Goal: Task Accomplishment & Management: Manage account settings

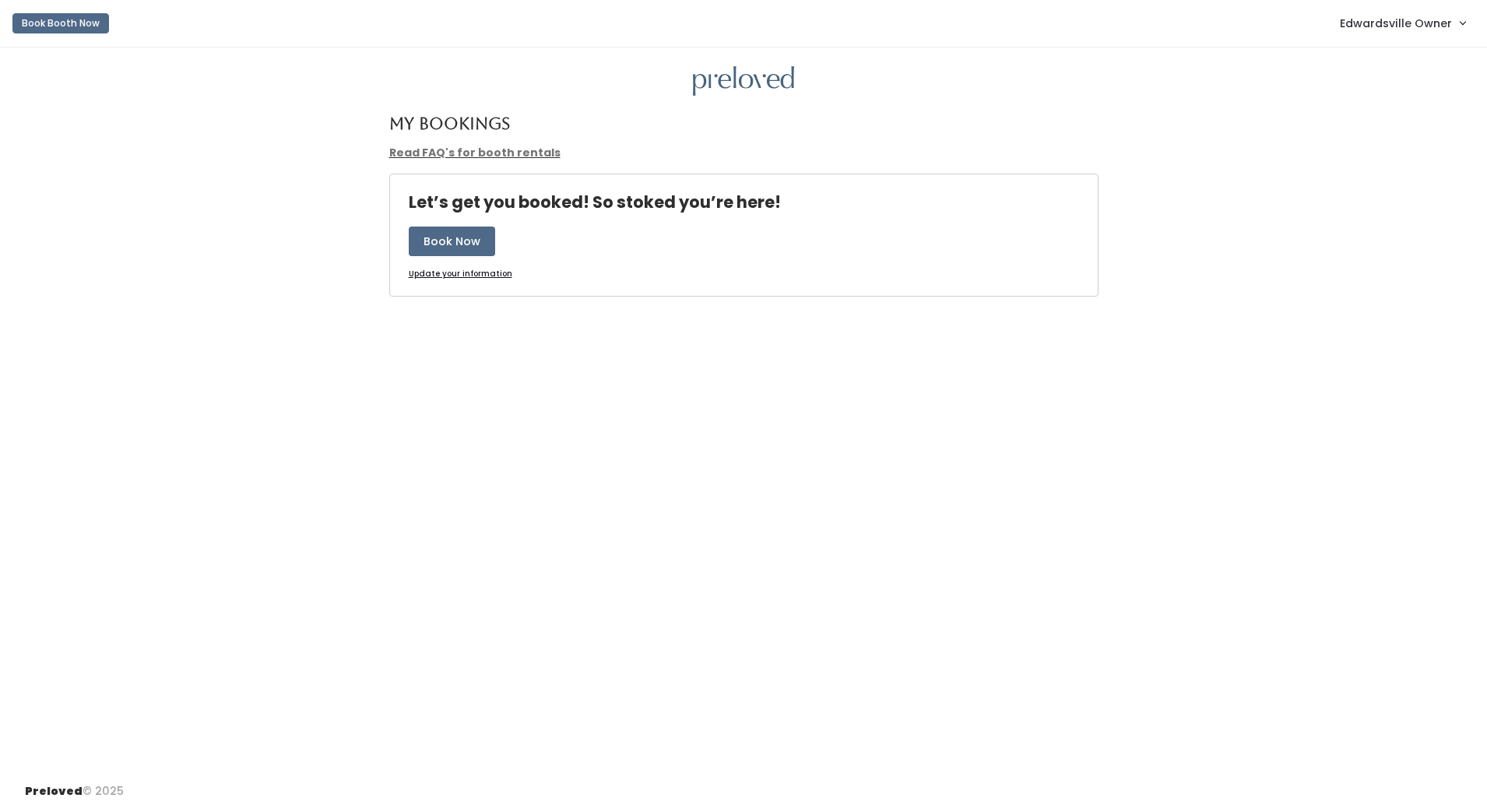
click at [1432, 34] on link "Edwardsville Owner" at bounding box center [1402, 23] width 157 height 33
click at [1420, 57] on link "Admin Home" at bounding box center [1409, 61] width 140 height 28
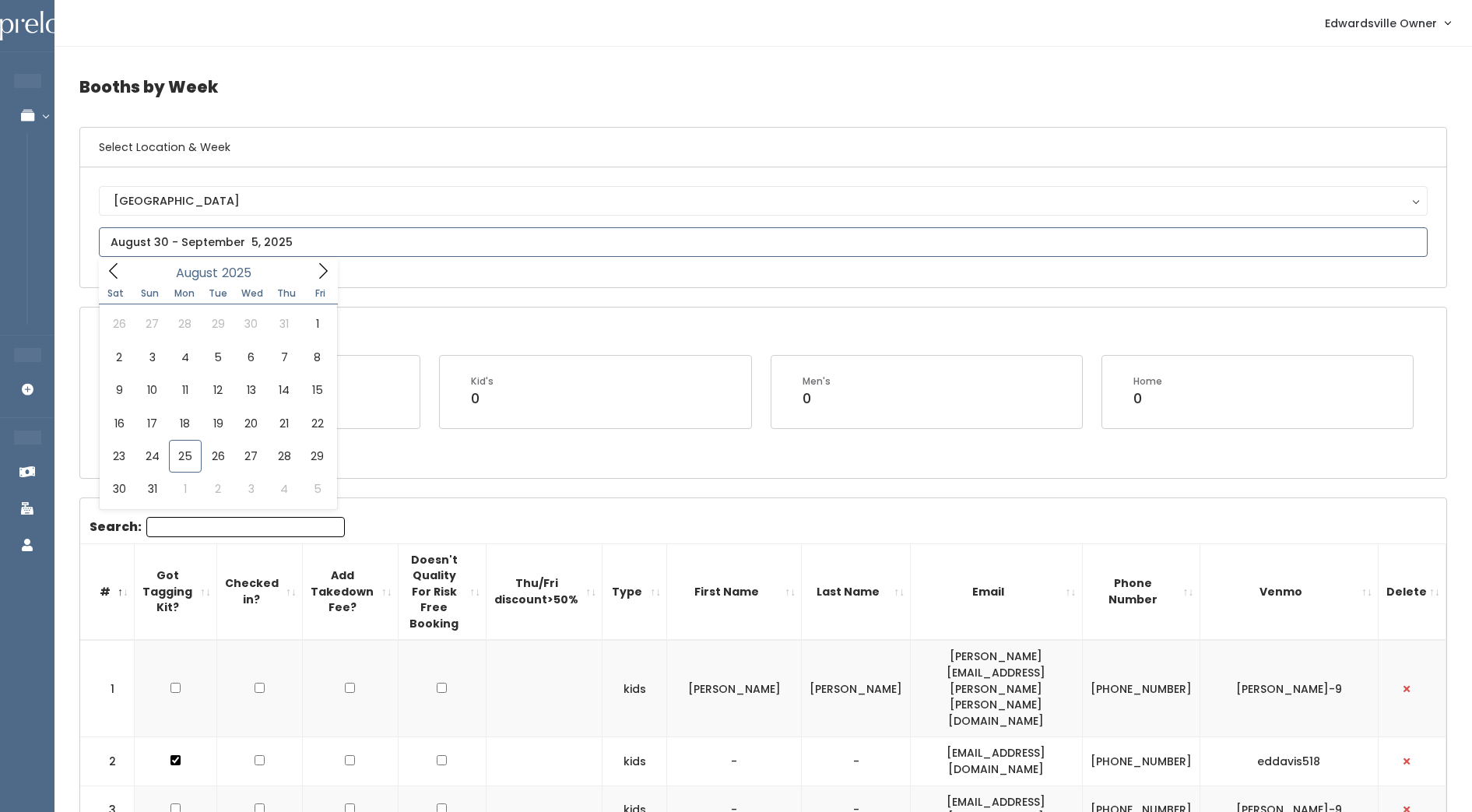
click at [668, 241] on input "text" at bounding box center [763, 242] width 1330 height 30
click at [319, 270] on icon at bounding box center [323, 270] width 17 height 17
type input "August 30 to September 5"
click at [299, 243] on input "text" at bounding box center [763, 242] width 1330 height 30
type input "August 9 to August 15"
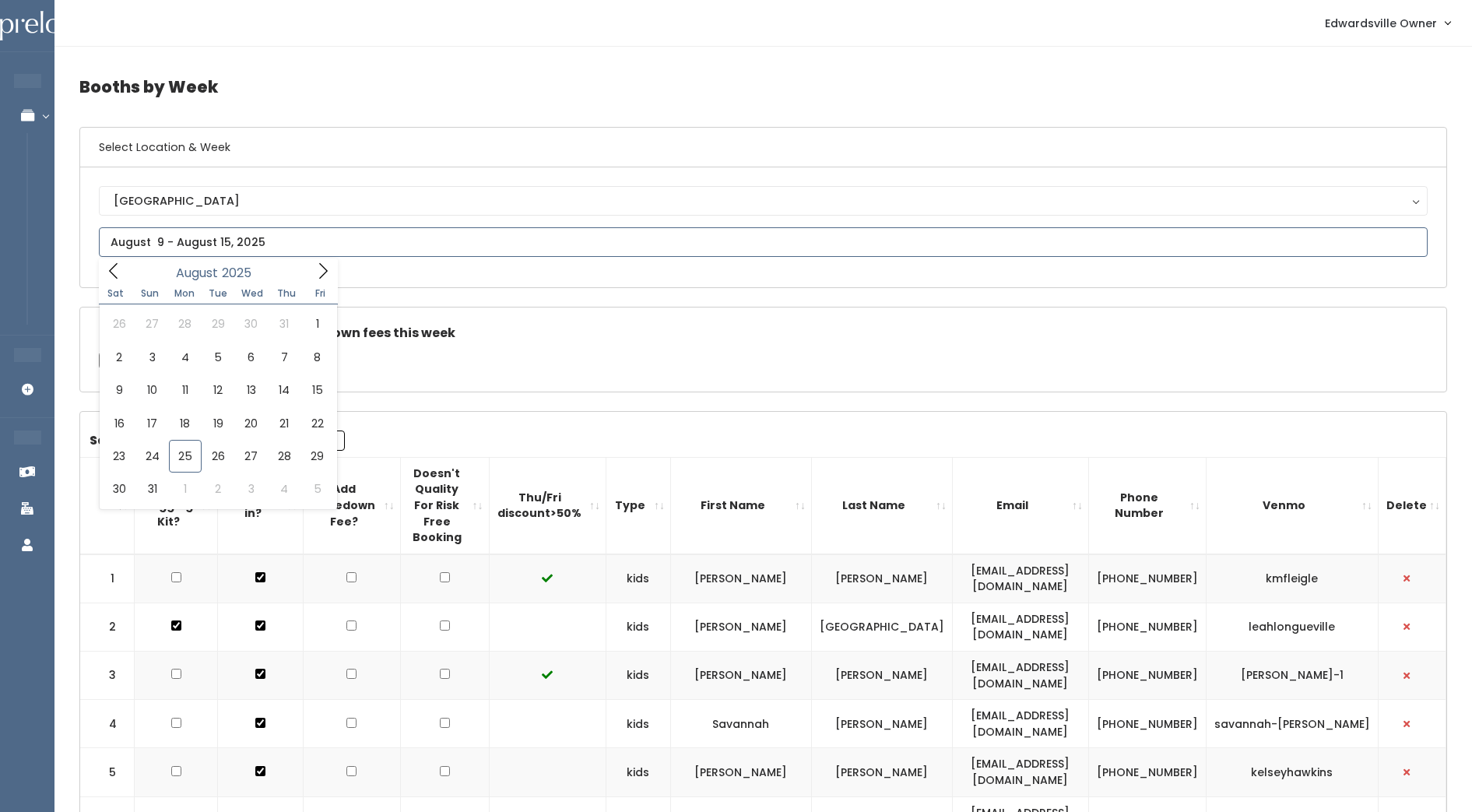
click at [300, 249] on input "text" at bounding box center [763, 242] width 1330 height 30
click at [320, 266] on icon at bounding box center [323, 270] width 17 height 17
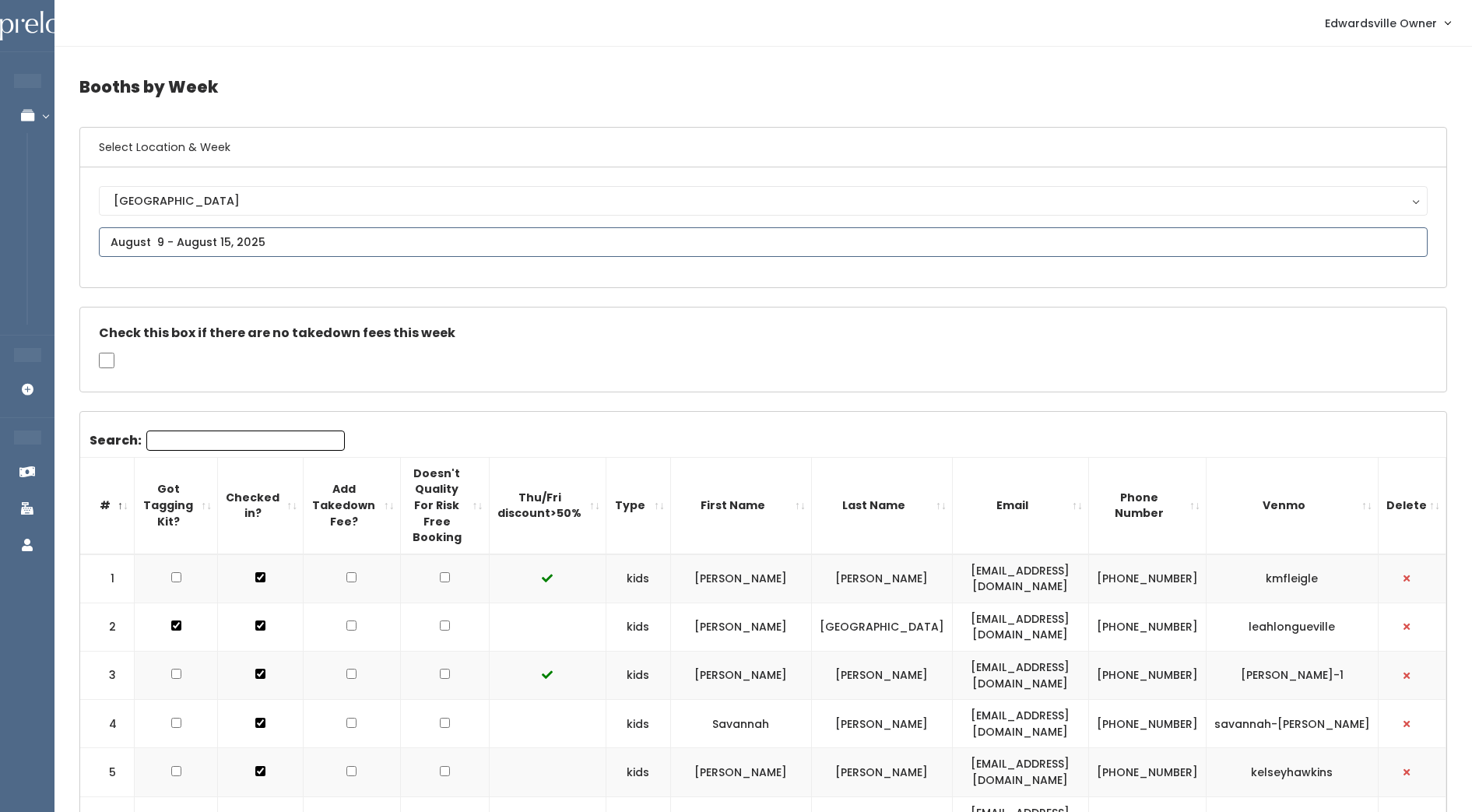
type input "September 6 to September 12"
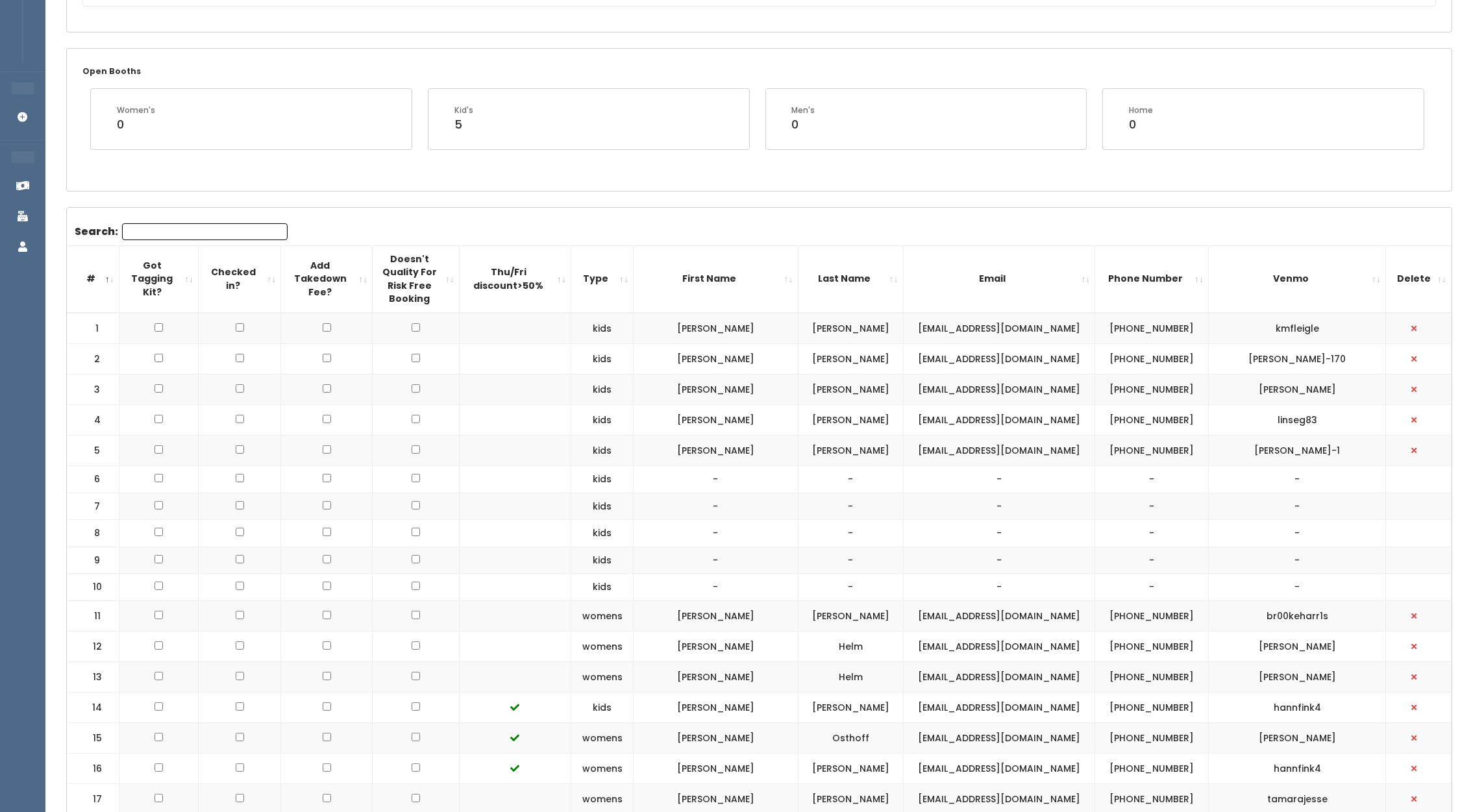
scroll to position [183, 0]
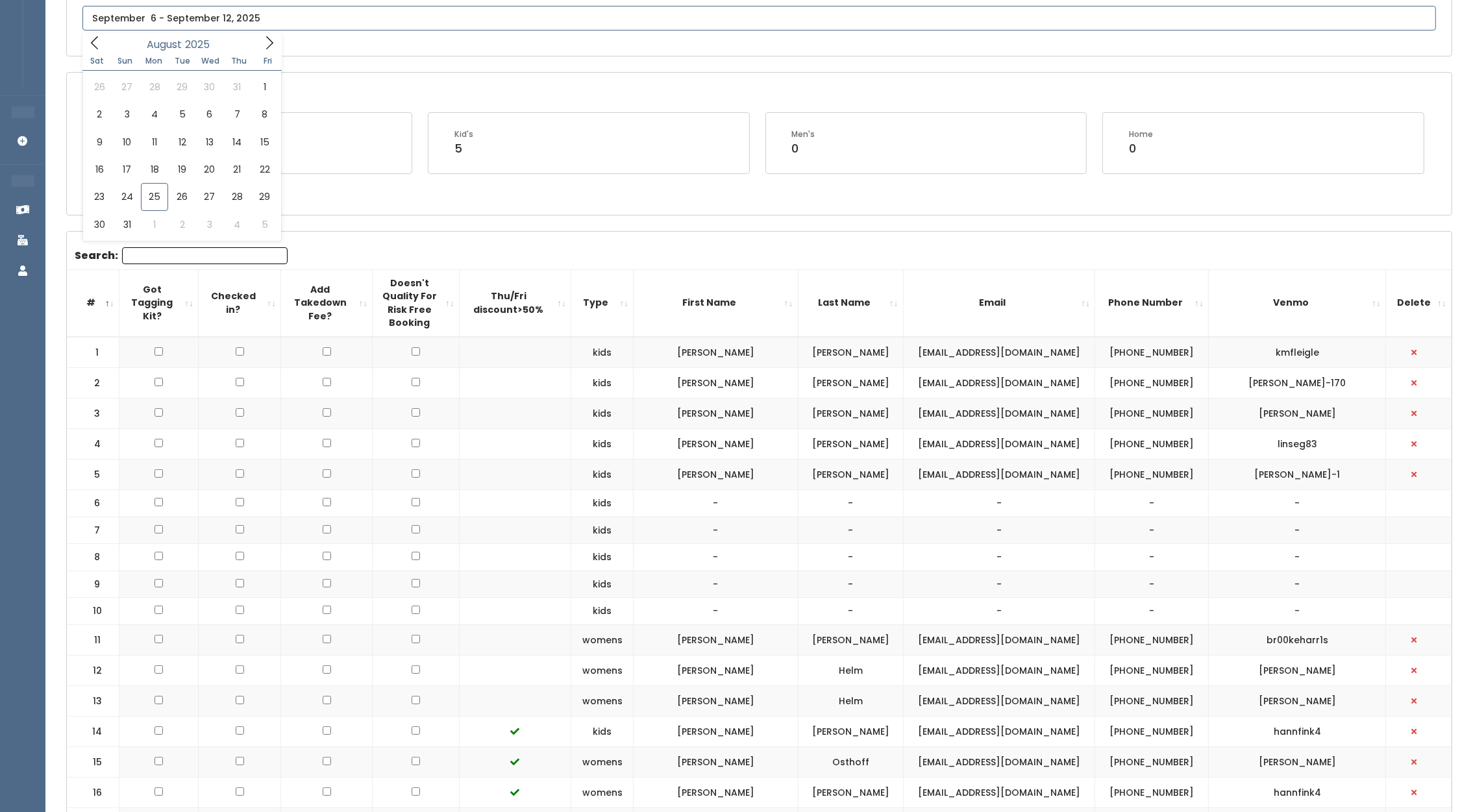
click at [322, 22] on input "text" at bounding box center [759, 18] width 1354 height 25
click at [271, 45] on icon at bounding box center [269, 43] width 14 height 14
type input "September 13 to September 19"
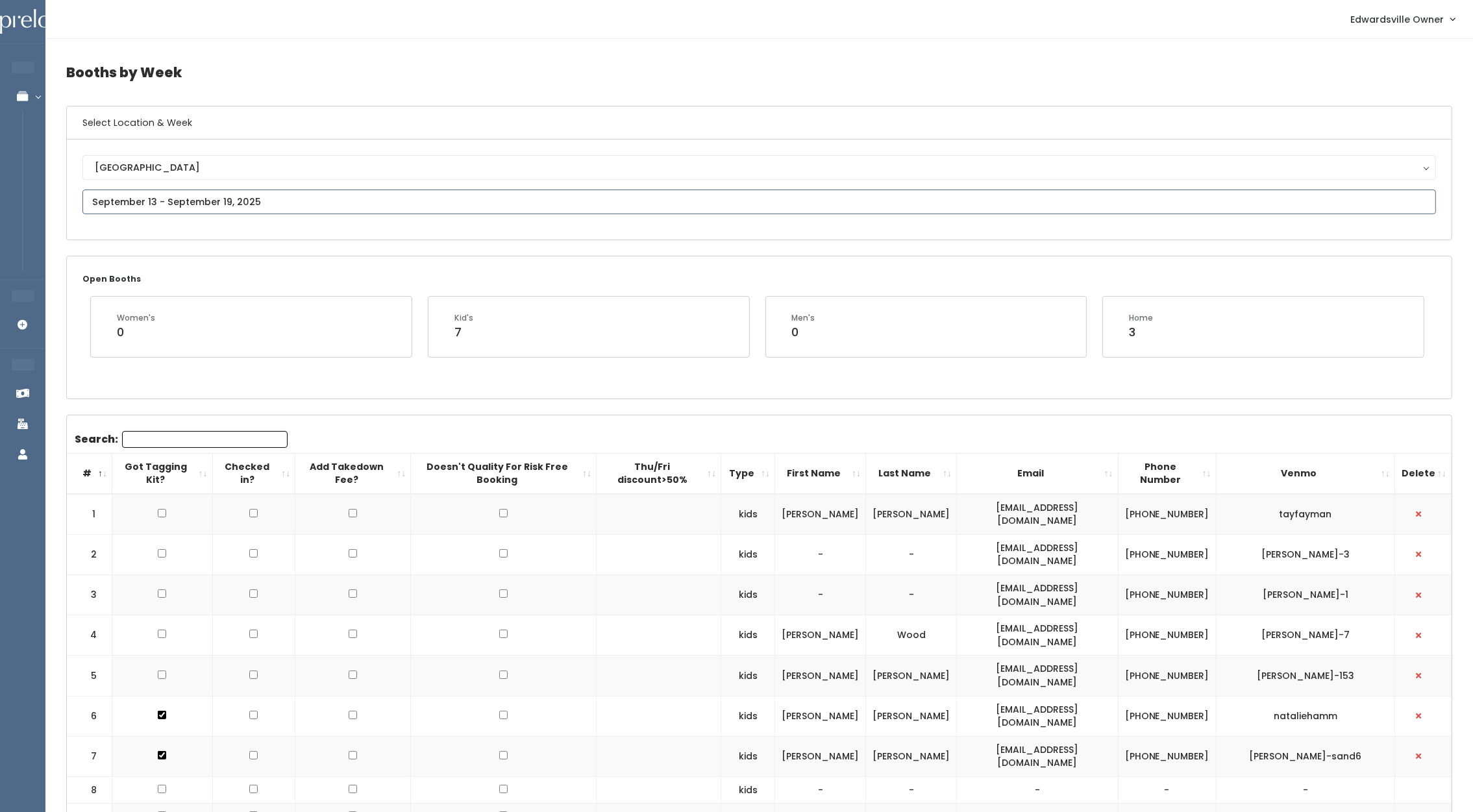
click at [227, 198] on input "text" at bounding box center [759, 201] width 1354 height 25
click at [271, 226] on icon at bounding box center [269, 226] width 14 height 14
type input "[DATE] to [DATE]"
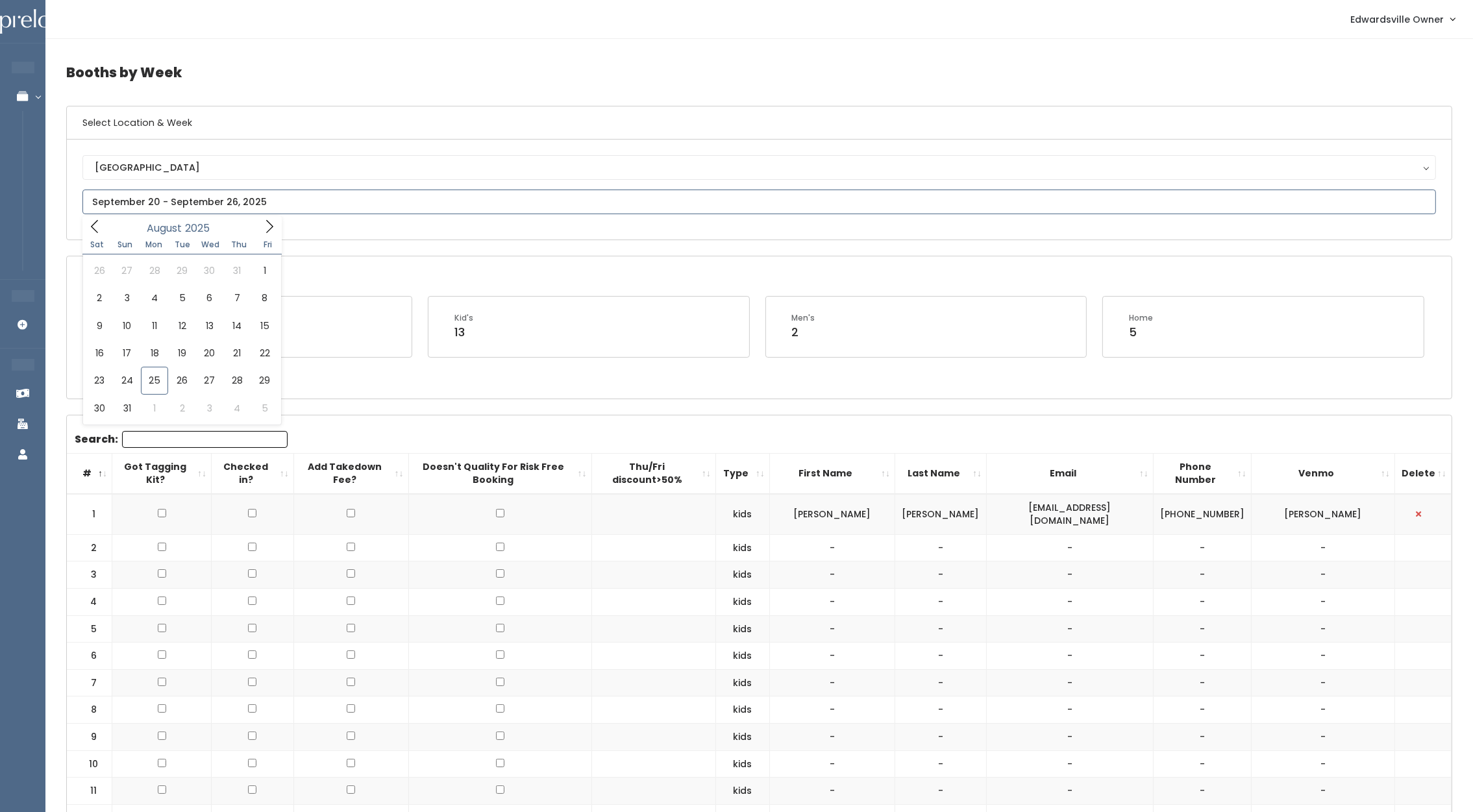
click at [258, 211] on input "text" at bounding box center [759, 201] width 1354 height 25
click at [274, 225] on icon at bounding box center [269, 226] width 14 height 14
type input "September 27 to October 3"
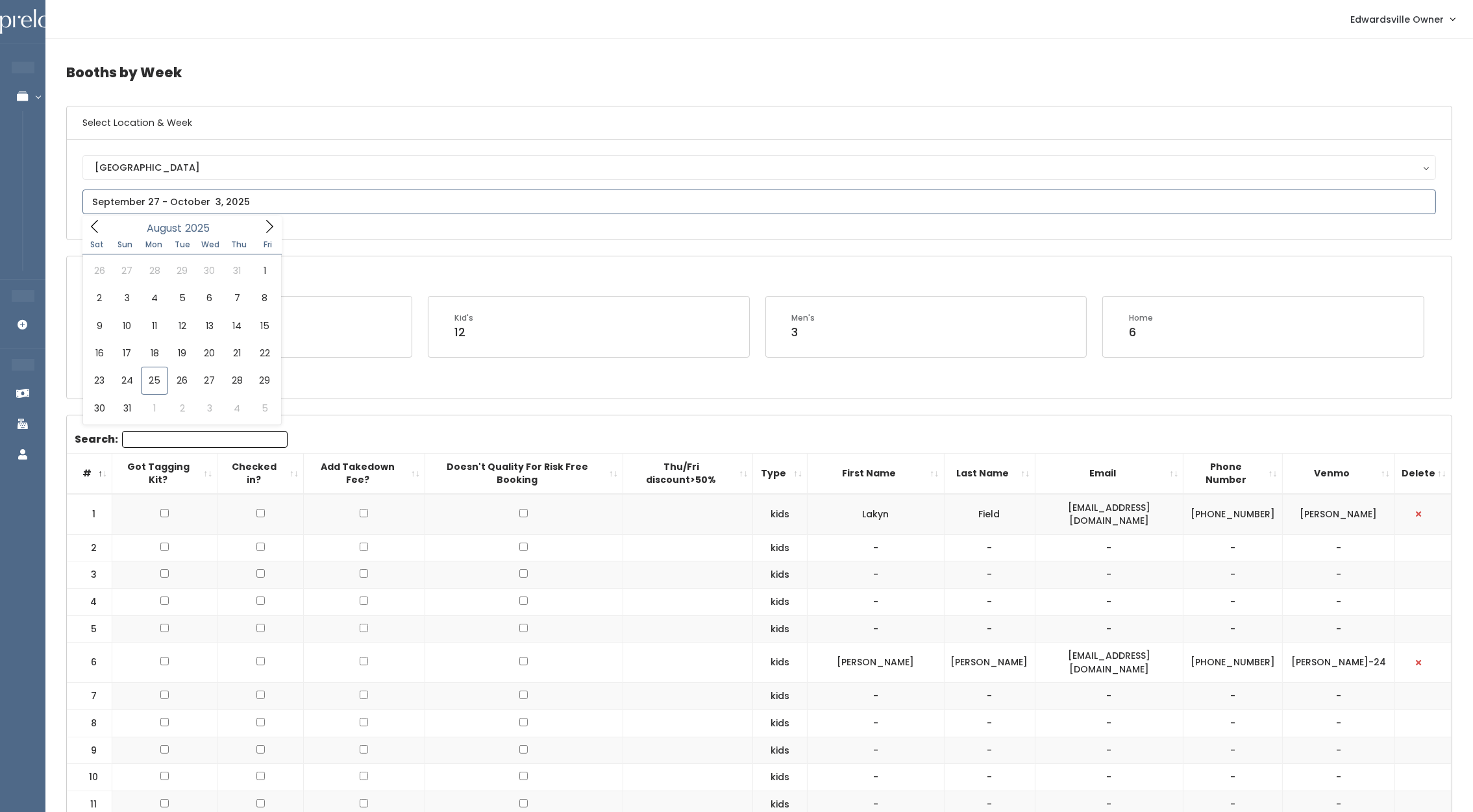
click at [462, 204] on input "text" at bounding box center [759, 201] width 1354 height 25
type input "[DATE] to [DATE]"
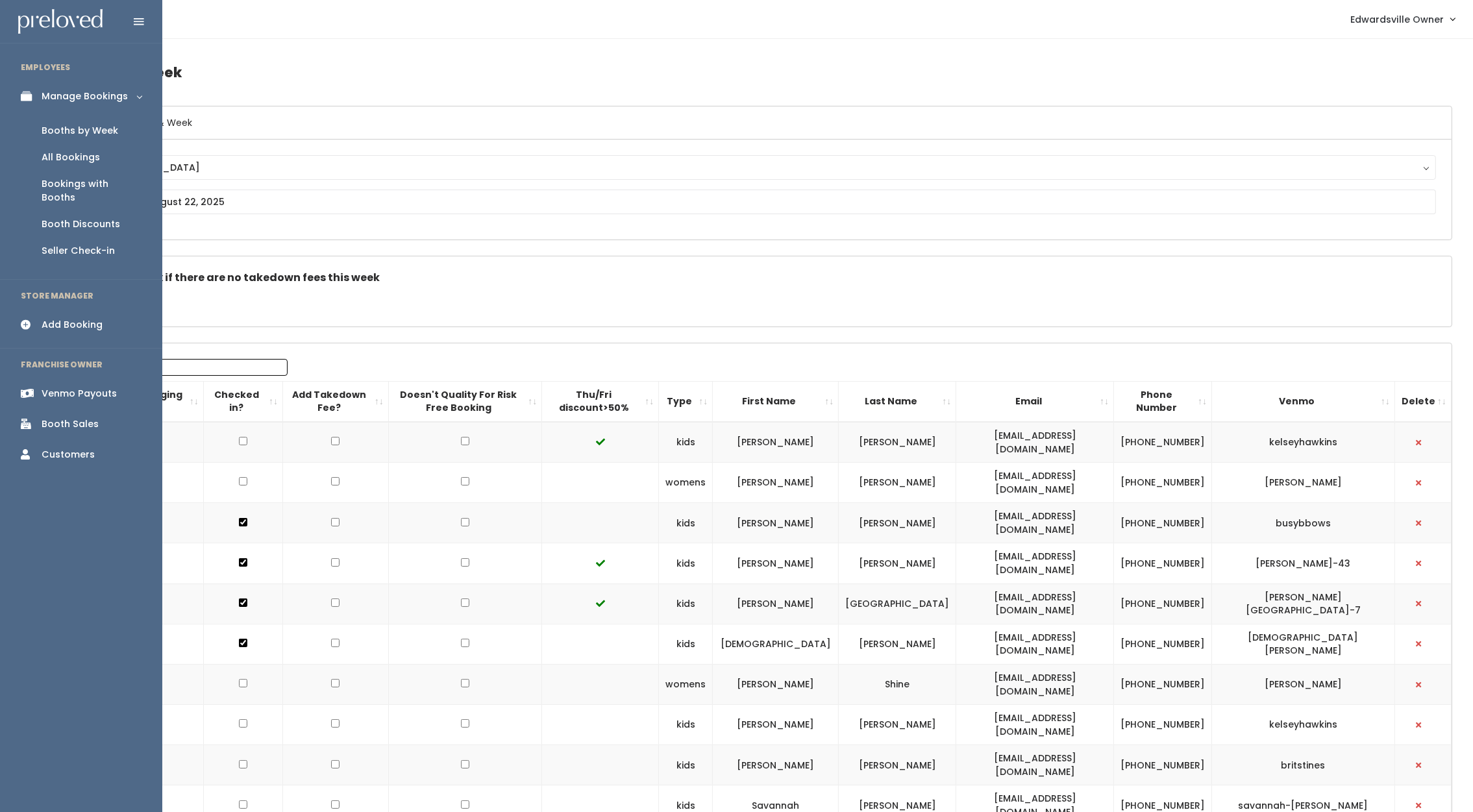
click at [55, 17] on img at bounding box center [60, 22] width 84 height 26
